Goal: Task Accomplishment & Management: Complete application form

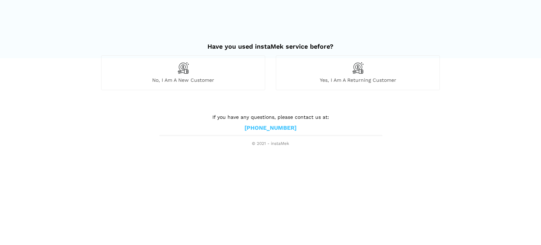
click at [194, 69] on div "No, I am a new customer" at bounding box center [183, 72] width 164 height 34
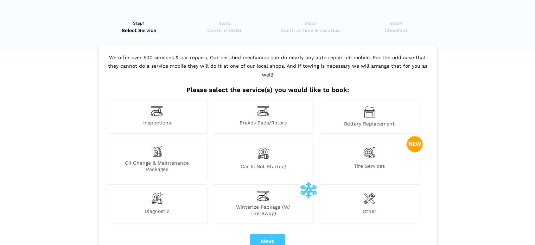
scroll to position [6, 0]
click at [371, 145] on img at bounding box center [370, 152] width 12 height 14
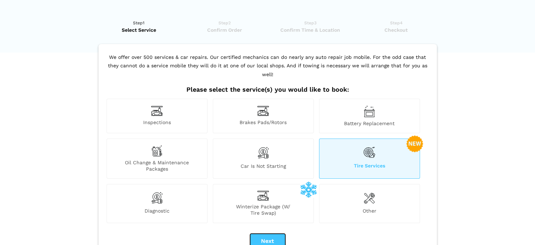
click at [280, 233] on button "Next" at bounding box center [267, 240] width 35 height 15
checkbox input "true"
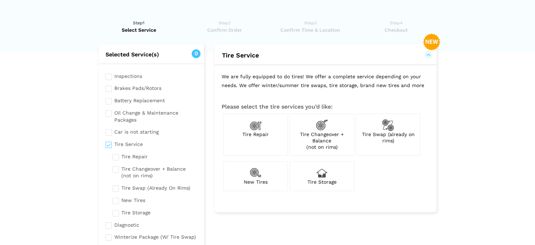
scroll to position [0, 0]
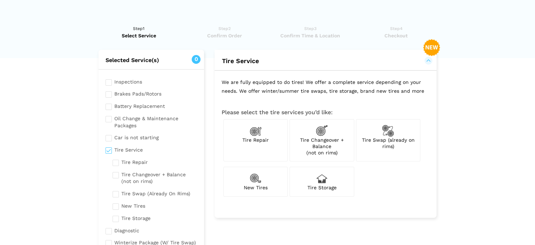
click at [317, 133] on img at bounding box center [322, 131] width 12 height 12
checkbox input "true"
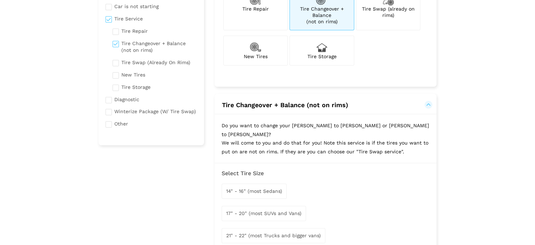
scroll to position [135, 0]
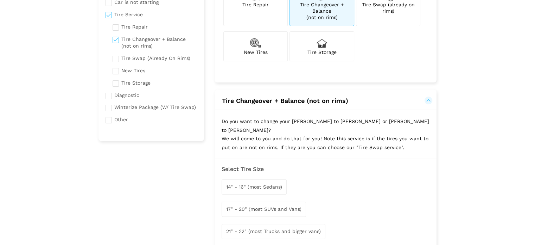
click at [246, 184] on span "14" - 16" (most Sedans)" at bounding box center [254, 187] width 56 height 6
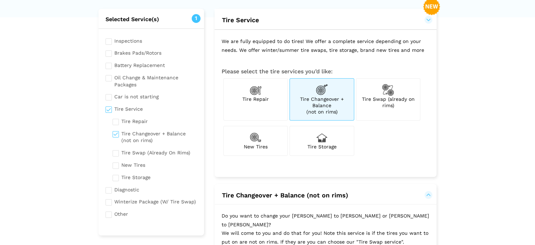
scroll to position [39, 0]
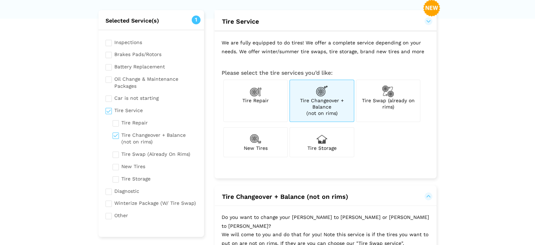
click at [266, 137] on div "New Tires" at bounding box center [256, 142] width 64 height 30
checkbox input "true"
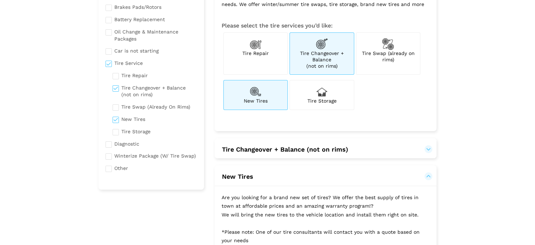
scroll to position [87, 0]
click at [300, 70] on div "Tire Changeover + Balance (not on rims)" at bounding box center [322, 53] width 64 height 43
checkbox input "false"
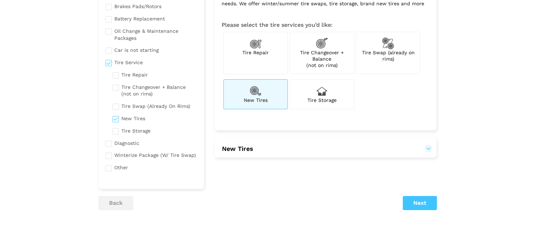
click at [256, 100] on span "New Tires" at bounding box center [256, 100] width 24 height 6
checkbox input "false"
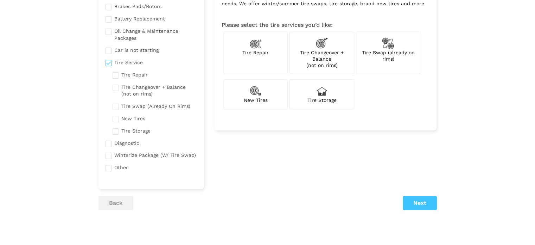
click at [317, 54] on span "Tire Changeover + Balance (not on rims)" at bounding box center [322, 59] width 44 height 18
checkbox input "true"
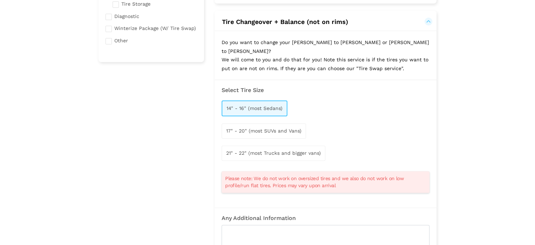
scroll to position [327, 0]
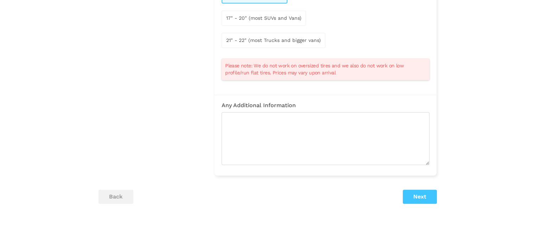
click at [395, 189] on ul "back Next" at bounding box center [268, 196] width 339 height 14
click at [415, 189] on button "Next" at bounding box center [420, 196] width 34 height 14
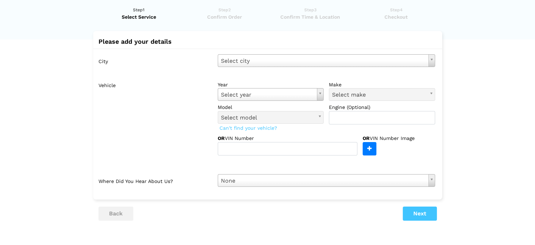
scroll to position [0, 0]
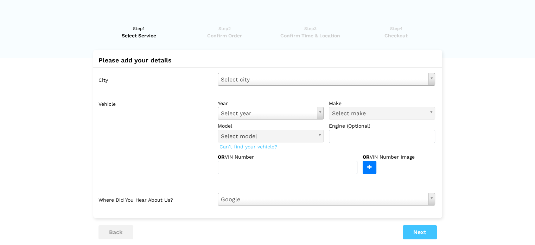
click at [243, 86] on div "City Select city Select city [GEOGRAPHIC_DATA]- [GEOGRAPHIC_DATA] - [GEOGRAPHIC…" at bounding box center [267, 139] width 349 height 144
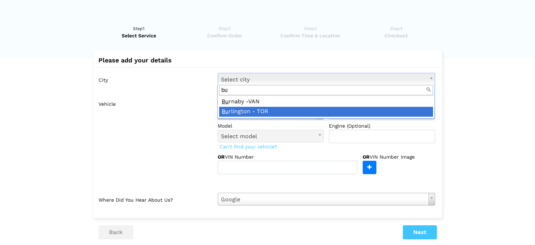
type input "bu"
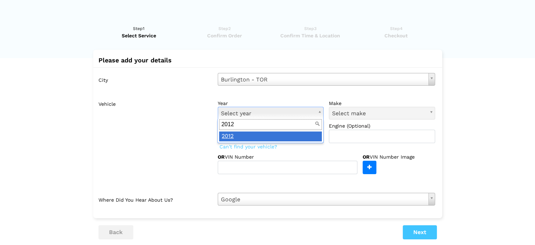
type input "2012"
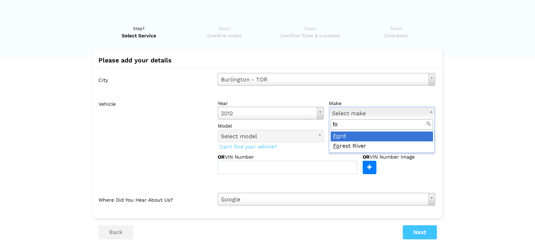
type input "fo"
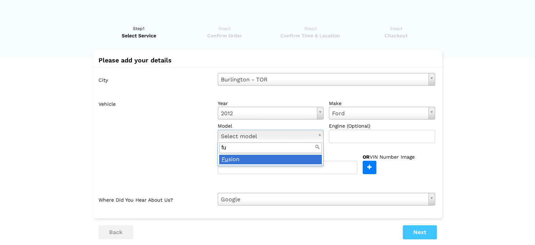
type input "fu"
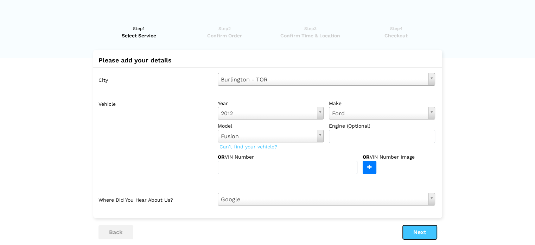
click at [418, 233] on button "Next" at bounding box center [420, 232] width 34 height 14
